Goal: Entertainment & Leisure: Consume media (video, audio)

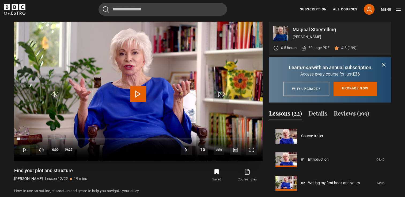
scroll to position [259, 0]
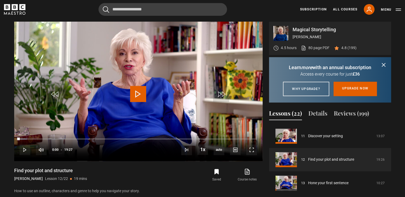
click at [58, 15] on div "Cancel Courses Previous courses Next courses [PERSON_NAME] Writing 12 Related L…" at bounding box center [202, 9] width 397 height 13
click at [133, 96] on span "Video Player" at bounding box center [138, 94] width 16 height 16
click at [248, 151] on span "Video Player" at bounding box center [251, 150] width 11 height 11
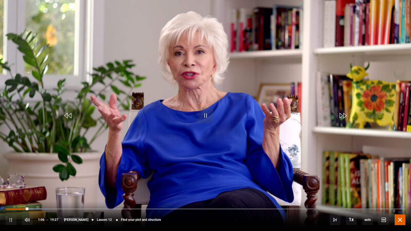
click at [398, 197] on span "Video Player" at bounding box center [400, 220] width 11 height 11
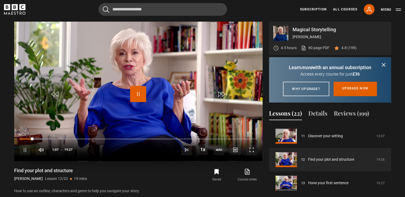
click at [139, 91] on span "Video Player" at bounding box center [138, 94] width 16 height 16
click at [139, 93] on span "Video Player" at bounding box center [138, 94] width 16 height 16
click at [251, 151] on span "Video Player" at bounding box center [251, 150] width 11 height 11
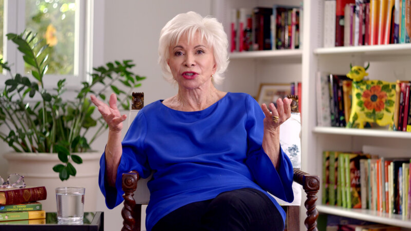
click at [404, 101] on video "Video Player" at bounding box center [205, 115] width 411 height 231
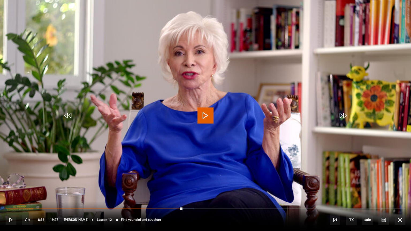
click at [209, 113] on span "Video Player" at bounding box center [205, 116] width 16 height 16
click at [401, 197] on span "Video Player" at bounding box center [400, 220] width 11 height 11
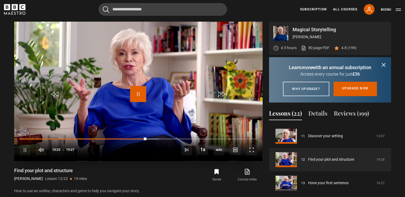
click at [140, 93] on span "Video Player" at bounding box center [138, 94] width 16 height 16
click at [127, 77] on video "Video Player" at bounding box center [138, 92] width 248 height 140
click at [253, 152] on span "Video Player" at bounding box center [251, 150] width 11 height 11
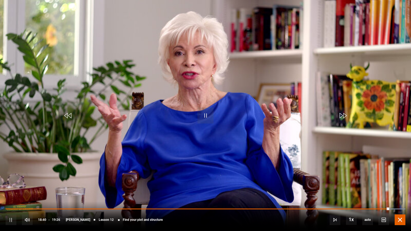
click at [401, 197] on span "Video Player" at bounding box center [400, 220] width 11 height 11
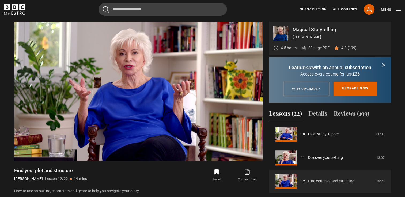
scroll to position [238, 0]
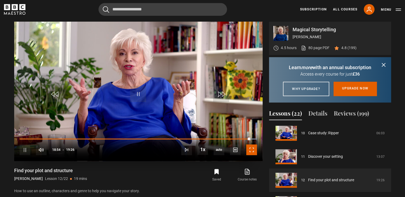
drag, startPoint x: 251, startPoint y: 150, endPoint x: 253, endPoint y: 170, distance: 19.8
click at [251, 150] on span "Video Player" at bounding box center [251, 150] width 11 height 11
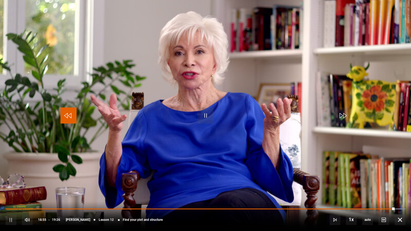
click at [76, 117] on span "Video Player" at bounding box center [68, 116] width 16 height 16
click at [70, 114] on span "Video Player" at bounding box center [68, 116] width 16 height 16
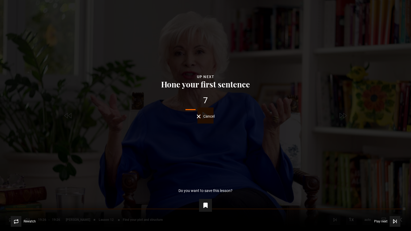
click at [198, 118] on button "Cancel" at bounding box center [206, 117] width 18 height 4
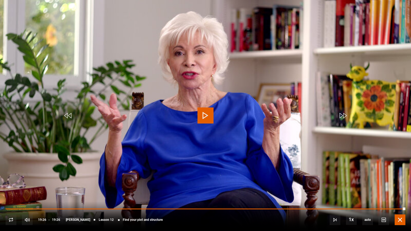
click at [404, 197] on span "Video Player" at bounding box center [400, 220] width 11 height 11
